Goal: Task Accomplishment & Management: Use online tool/utility

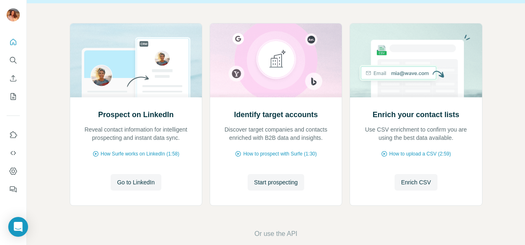
scroll to position [79, 0]
click at [133, 183] on span "Go to LinkedIn" at bounding box center [136, 182] width 38 height 8
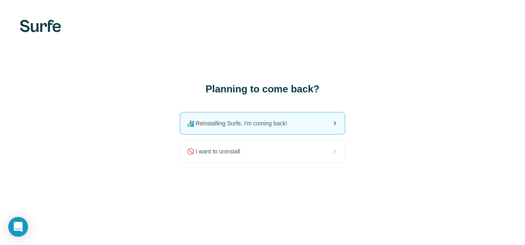
click at [223, 124] on span "🏄🏻‍♂️ Reinstalling Surfe, I'm coming back!" at bounding box center [240, 123] width 107 height 8
